Goal: Task Accomplishment & Management: Use online tool/utility

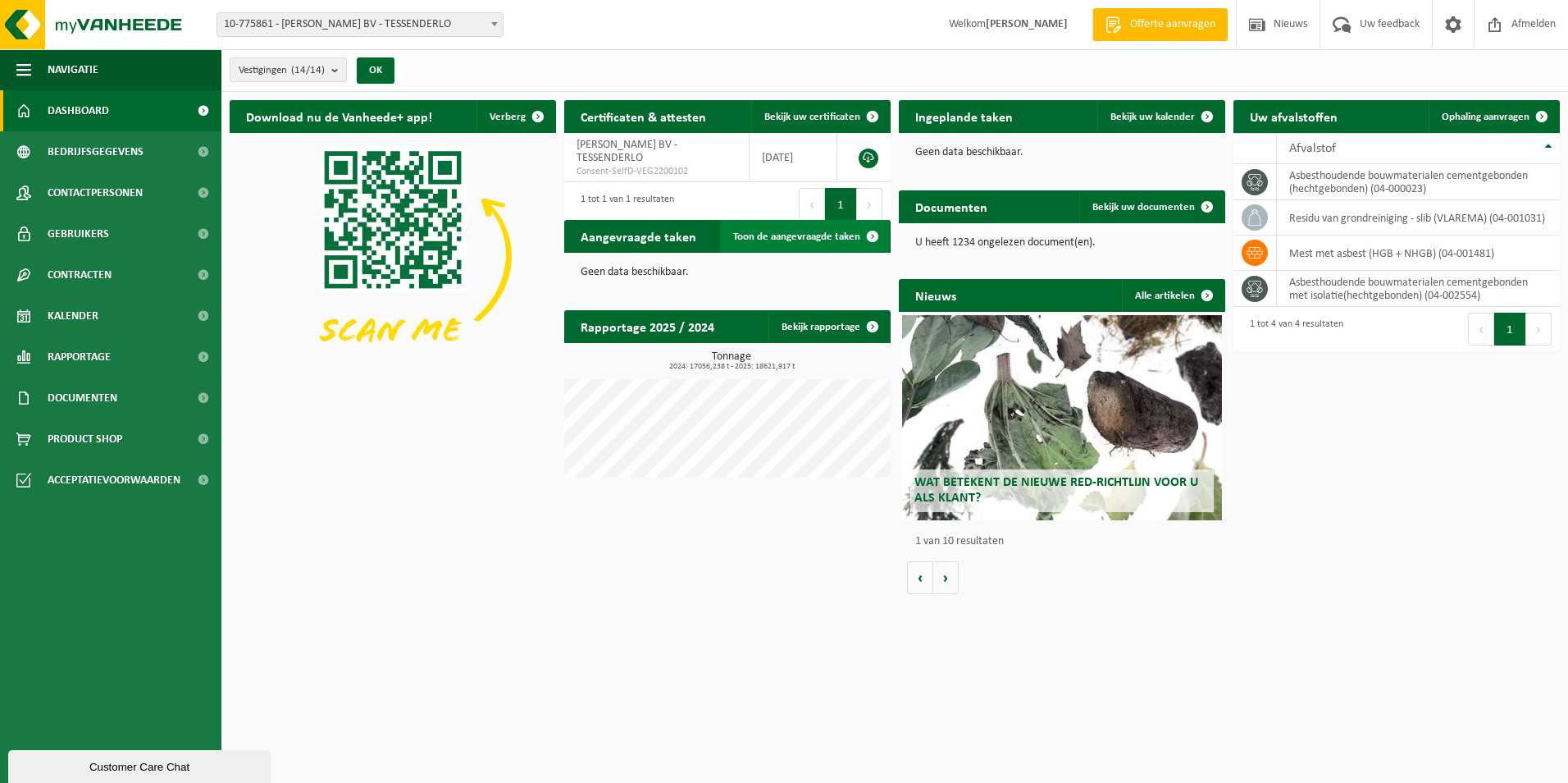
click at [792, 231] on span "Toon de aangevraagde taken" at bounding box center [795, 236] width 127 height 11
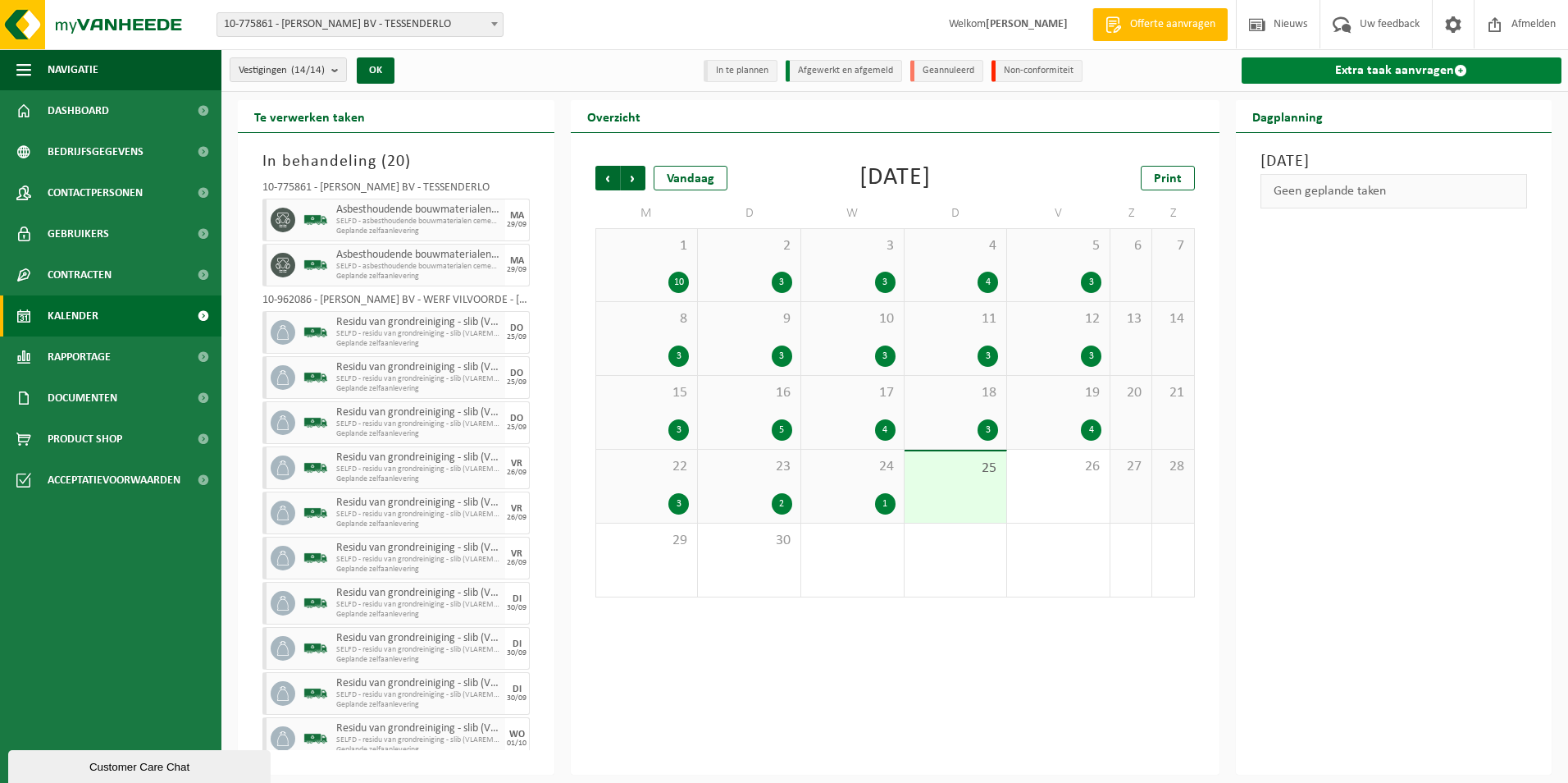
click at [1379, 73] on link "Extra taak aanvragen" at bounding box center [1401, 70] width 321 height 26
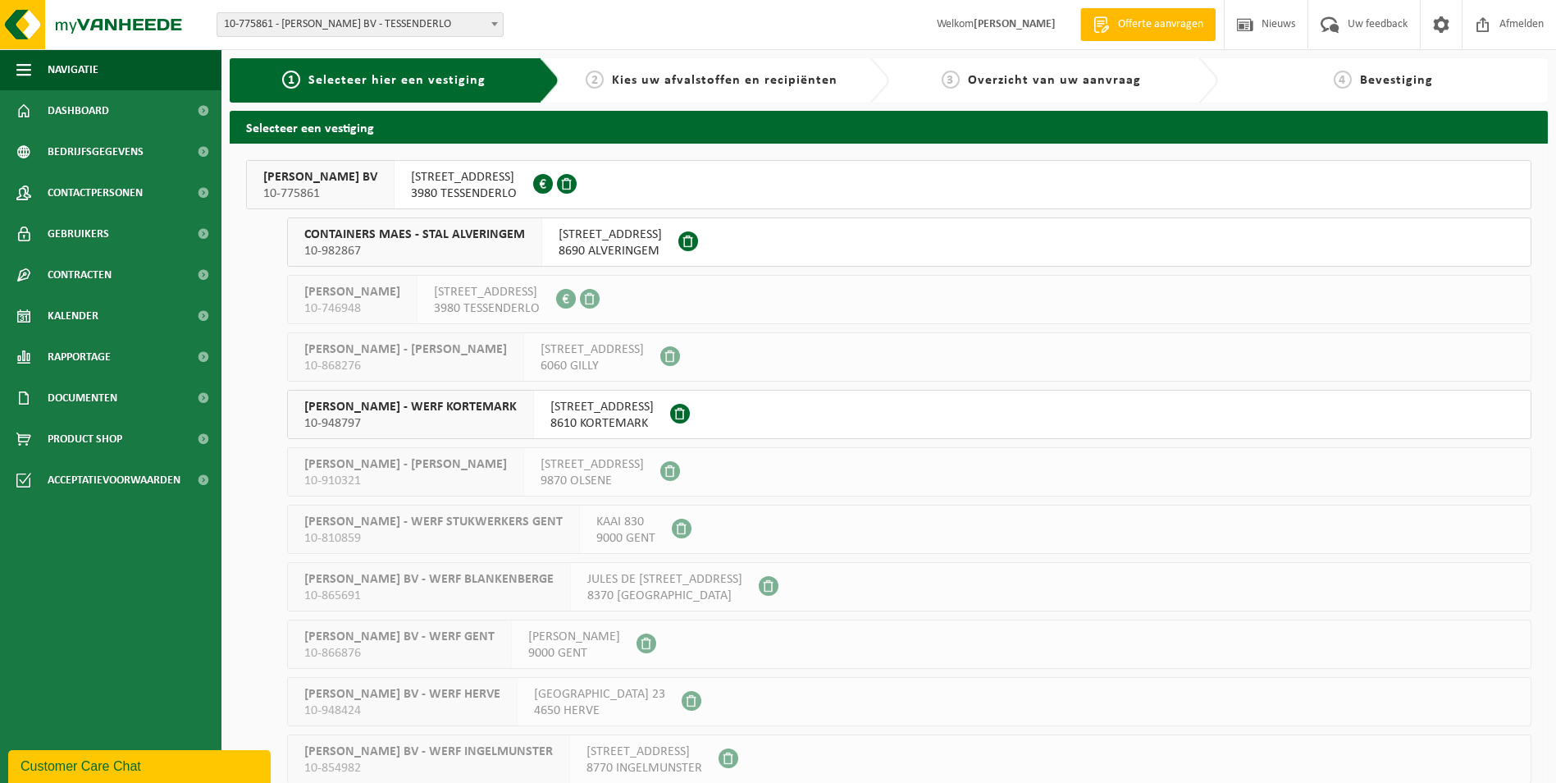
click at [305, 169] on span "YVES MAES BV" at bounding box center [320, 177] width 114 height 16
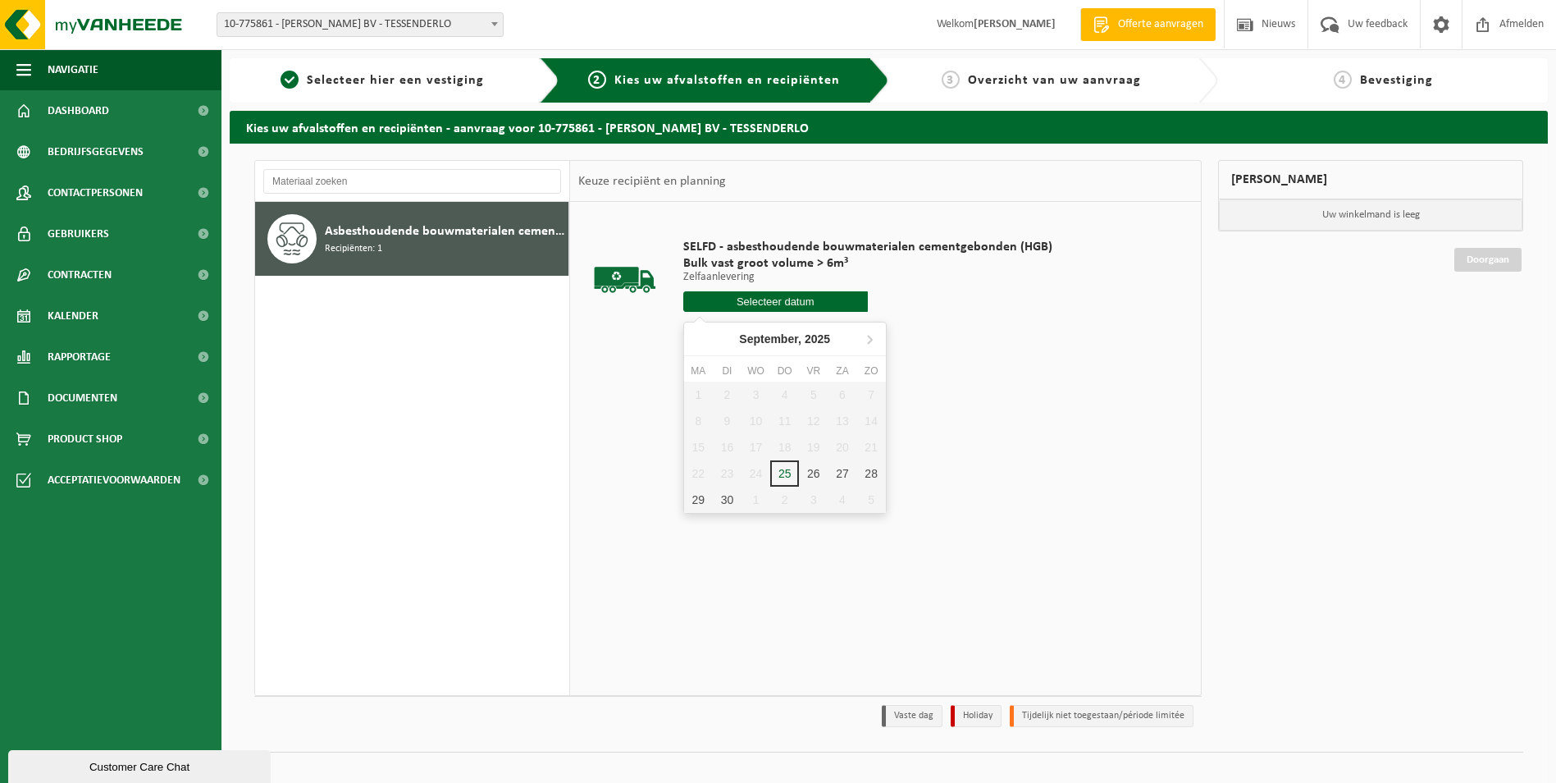
click at [789, 308] on input "text" at bounding box center [775, 301] width 185 height 21
click at [812, 477] on div "26" at bounding box center [813, 473] width 29 height 26
type input "Van [DATE]"
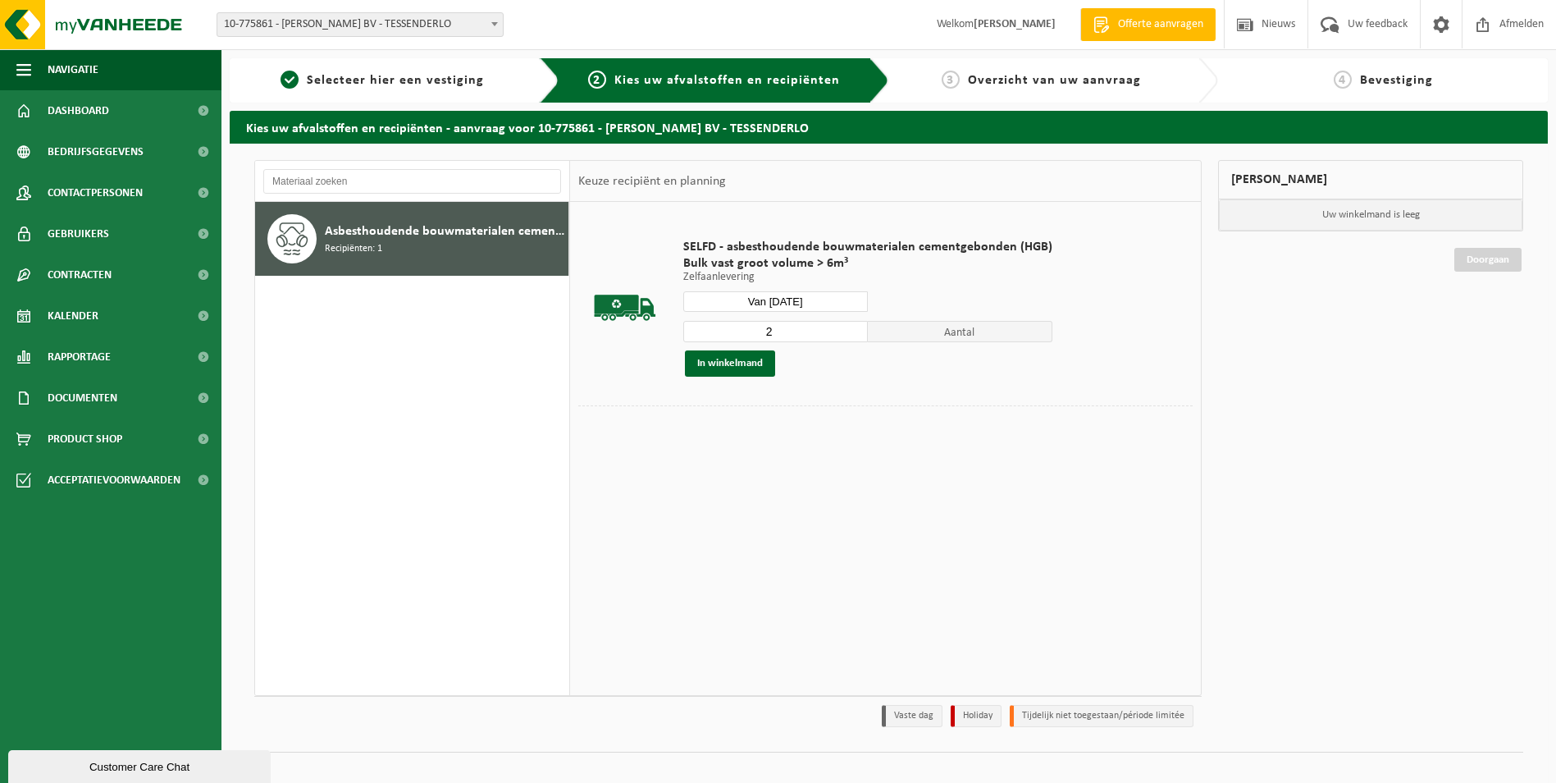
type input "2"
click at [853, 331] on input "2" at bounding box center [775, 331] width 185 height 21
click at [747, 364] on button "In winkelmand" at bounding box center [730, 363] width 90 height 26
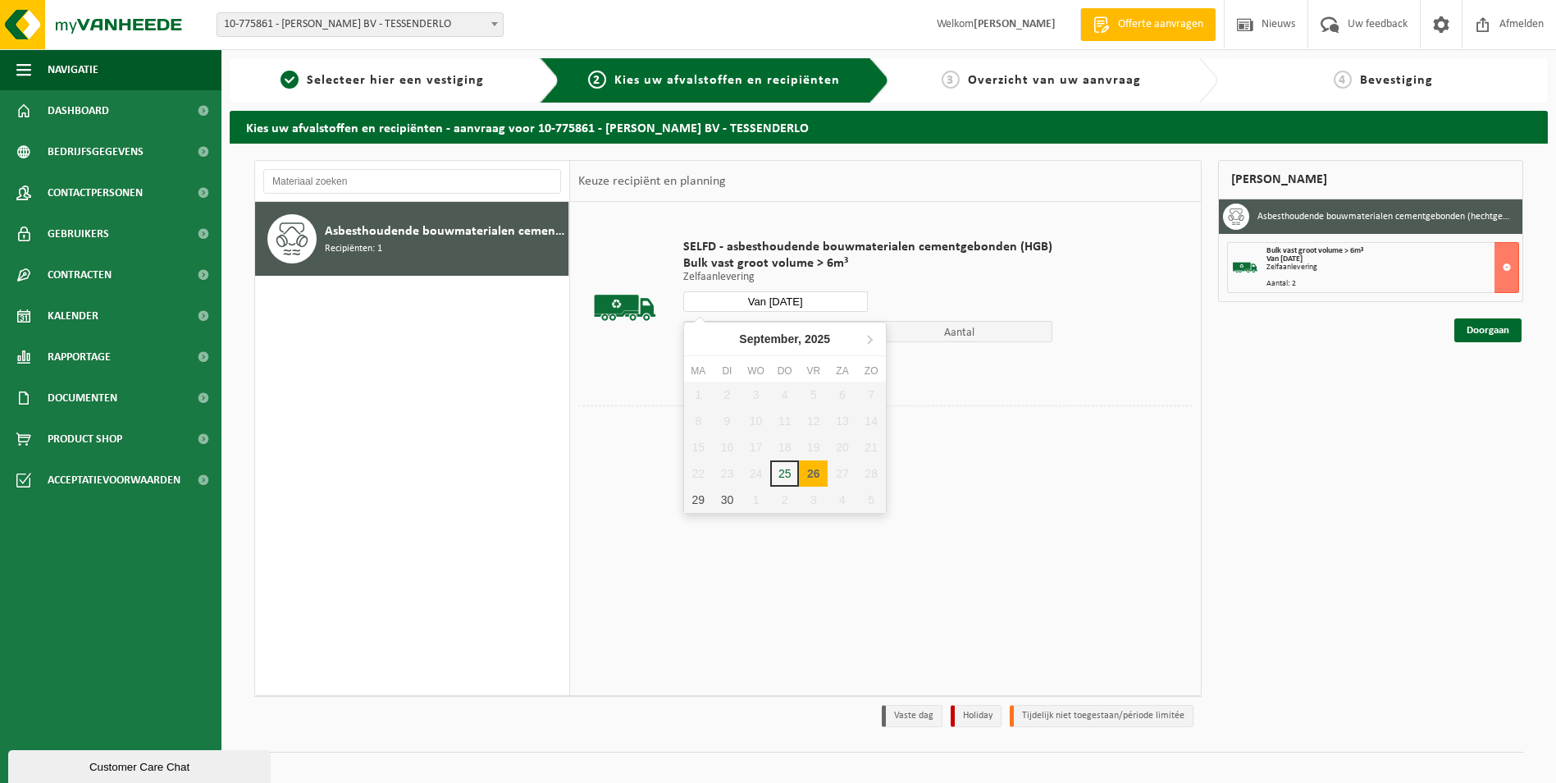
click at [773, 299] on input "Van 2025-09-26" at bounding box center [775, 301] width 185 height 21
click at [699, 498] on div "29" at bounding box center [698, 500] width 29 height 26
type input "Van 2025-09-29"
click at [738, 359] on button "In winkelmand" at bounding box center [730, 363] width 90 height 26
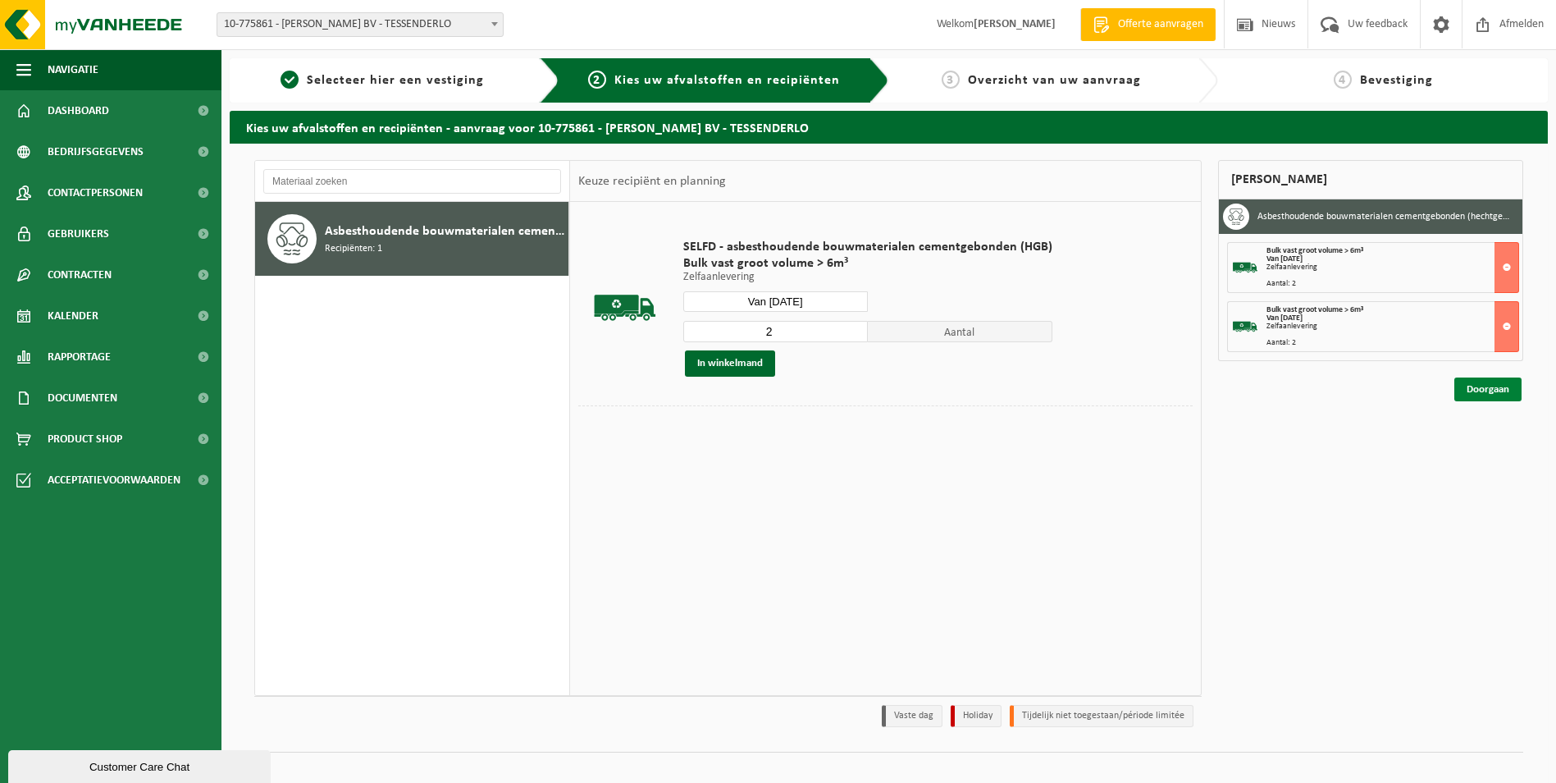
click at [1475, 389] on link "Doorgaan" at bounding box center [1488, 389] width 67 height 24
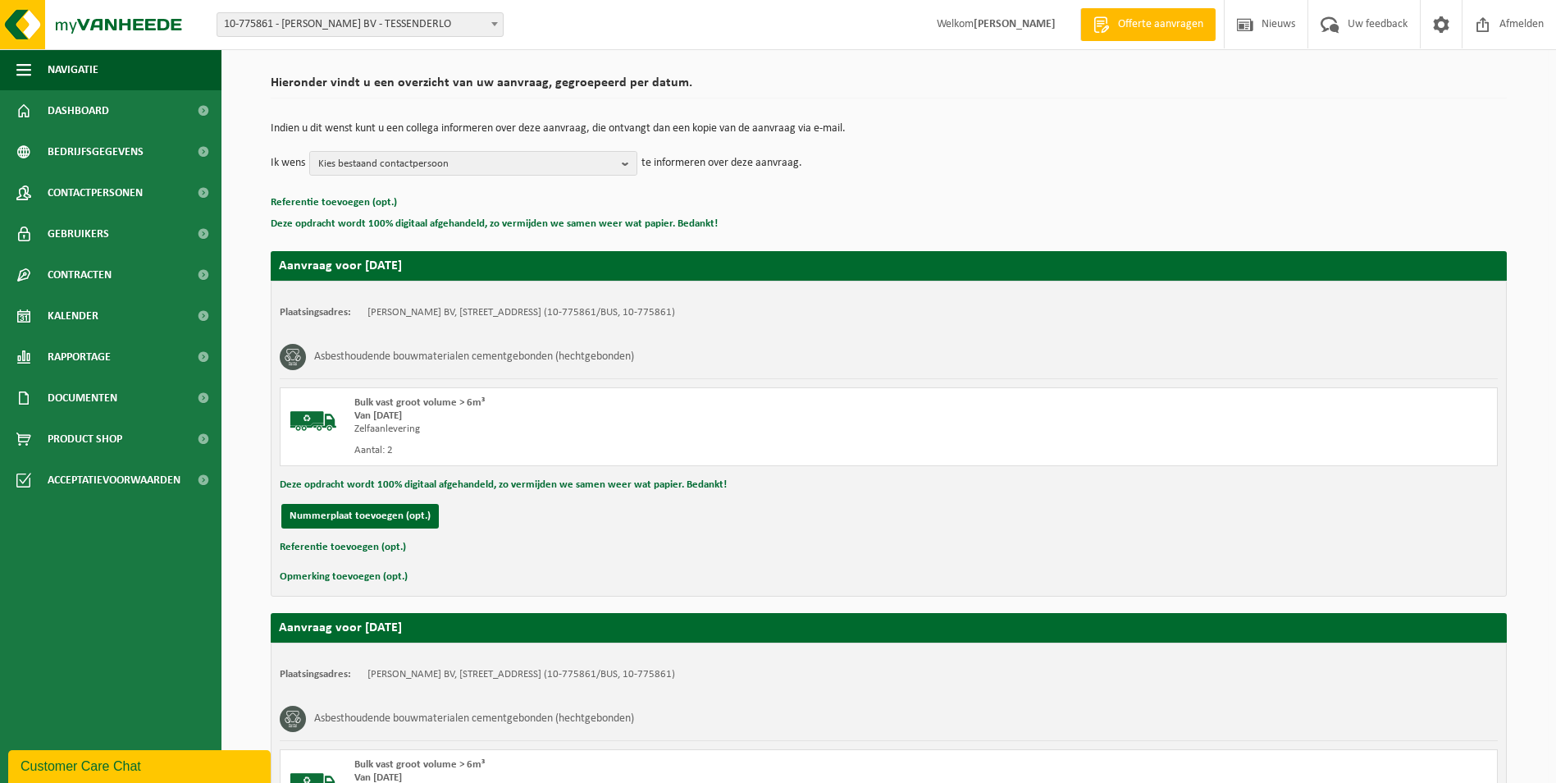
scroll to position [367, 0]
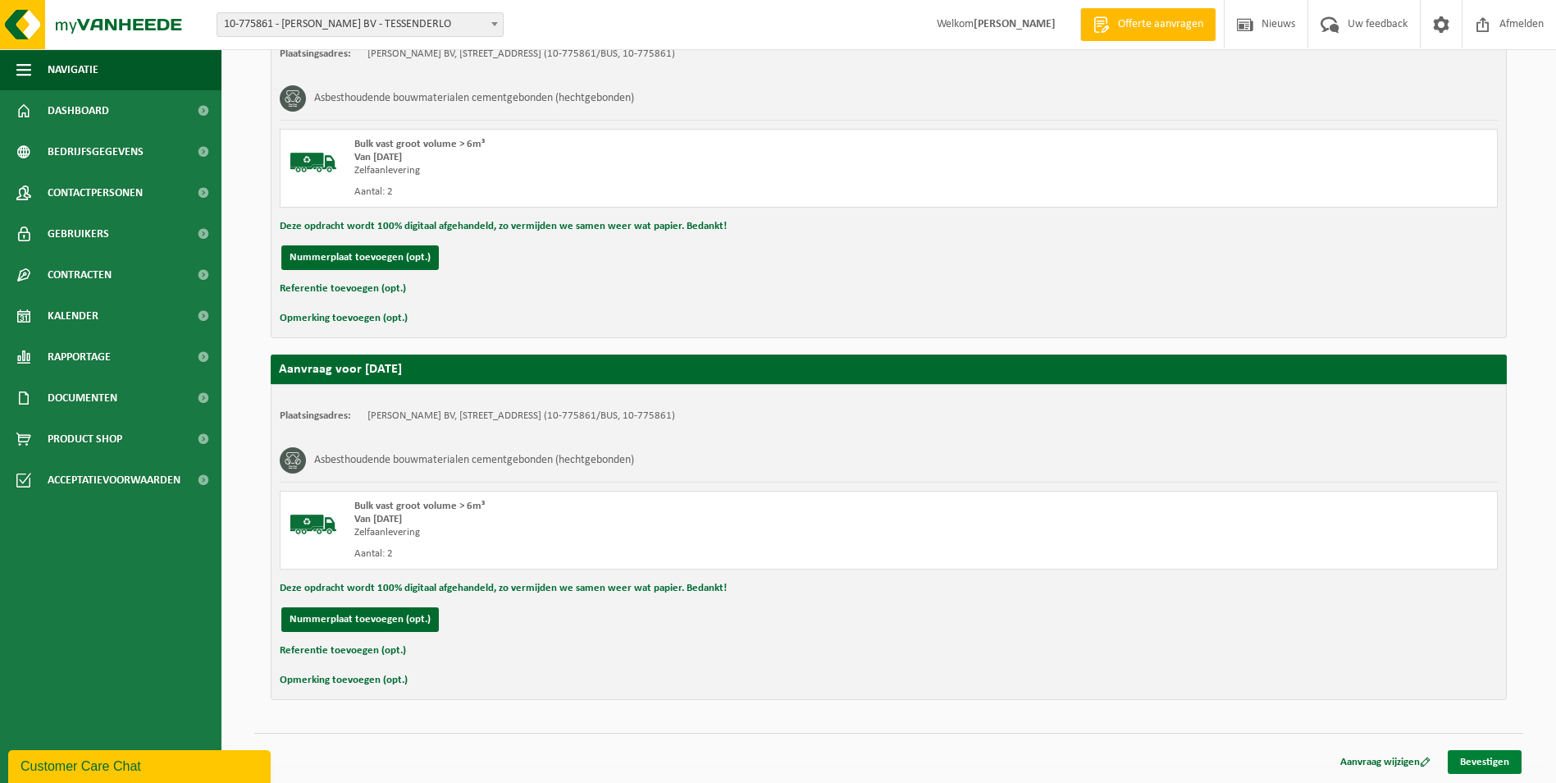
click at [1492, 758] on link "Bevestigen" at bounding box center [1485, 762] width 74 height 24
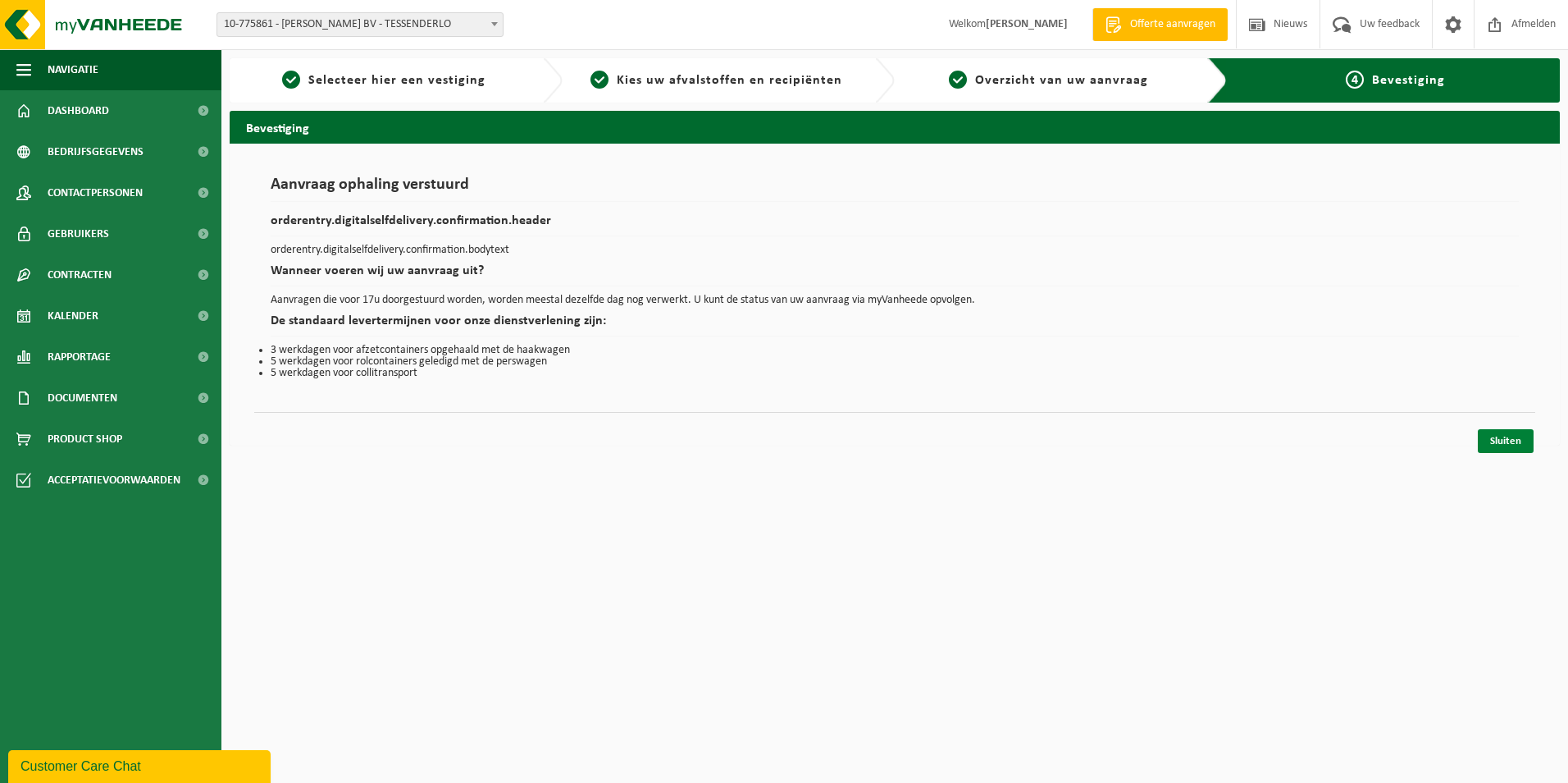
click at [1504, 436] on link "Sluiten" at bounding box center [1505, 441] width 56 height 24
